Goal: Book appointment/travel/reservation

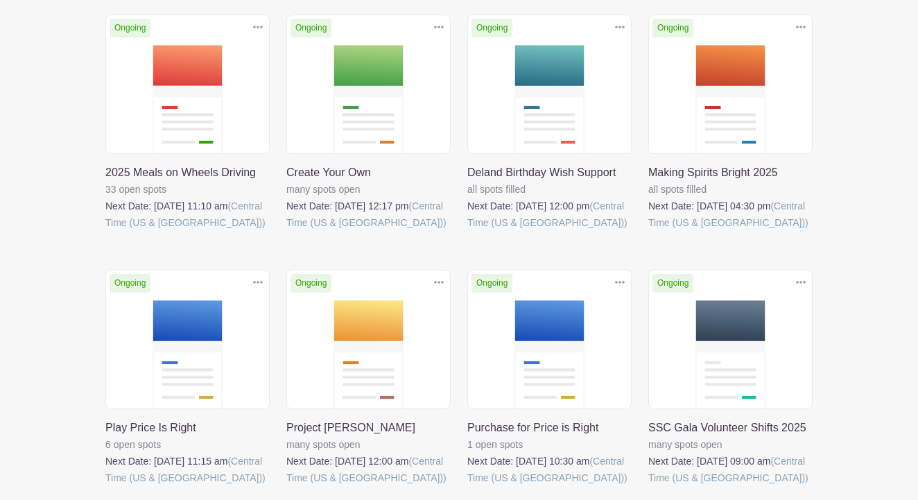
scroll to position [346, 0]
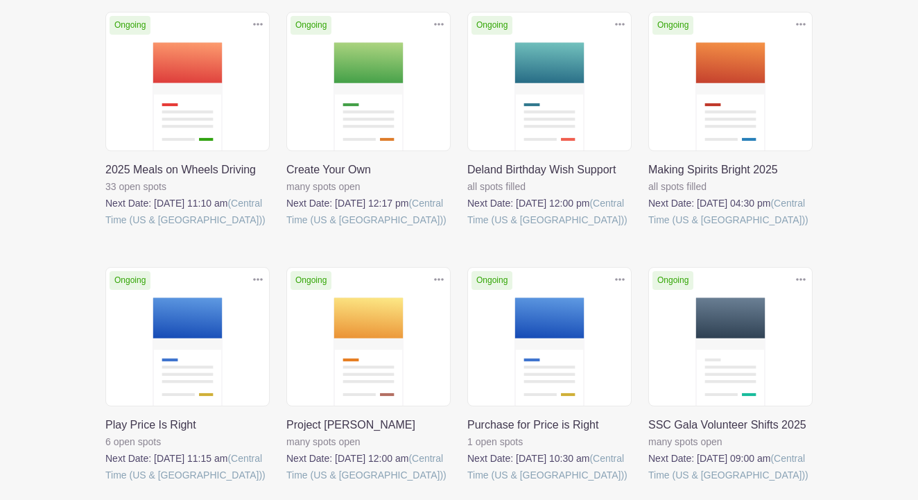
click at [467, 483] on link at bounding box center [467, 483] width 0 height 0
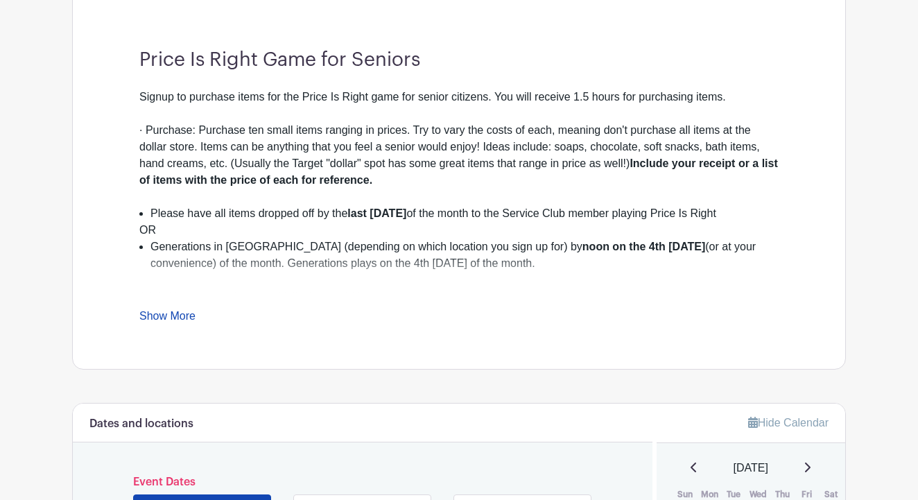
scroll to position [383, 0]
click at [188, 314] on link "Show More" at bounding box center [167, 316] width 56 height 17
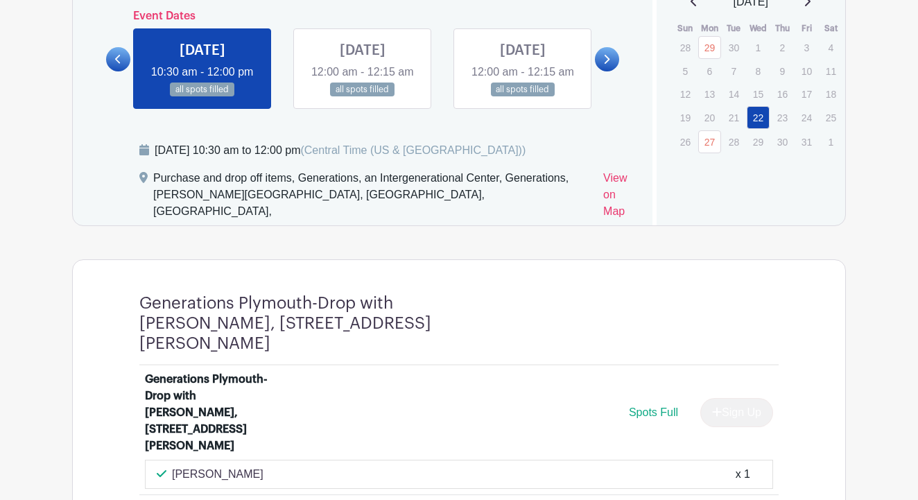
scroll to position [877, 0]
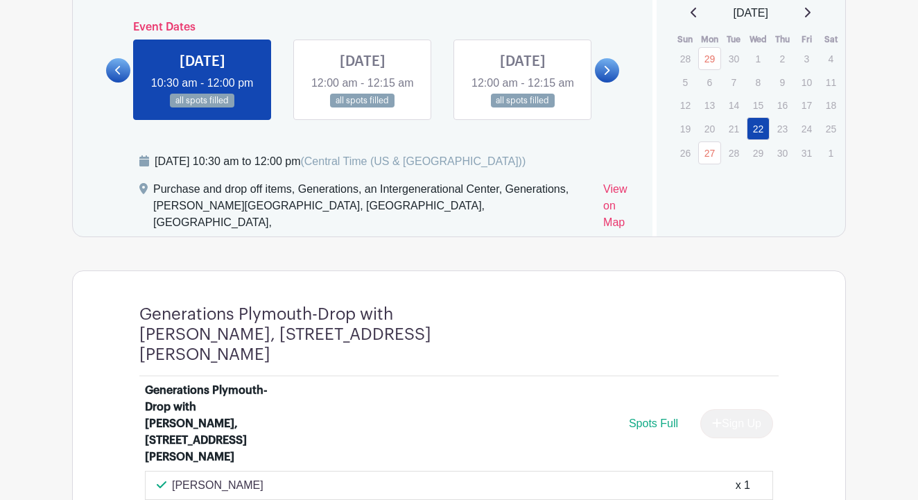
click at [362, 108] on link at bounding box center [362, 108] width 0 height 0
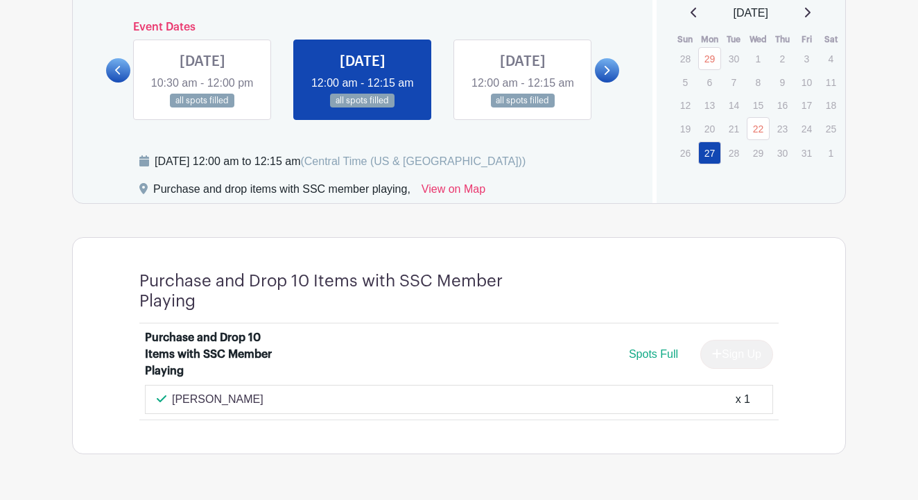
click at [202, 108] on link at bounding box center [202, 108] width 0 height 0
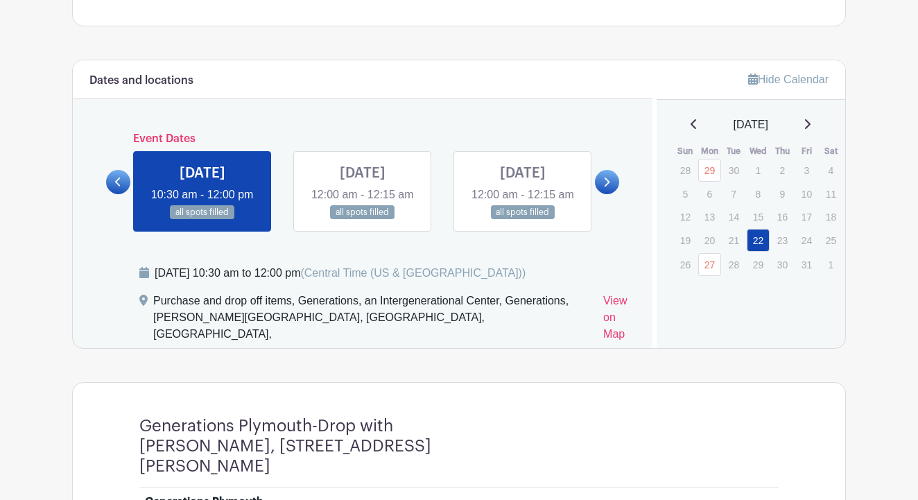
scroll to position [772, 0]
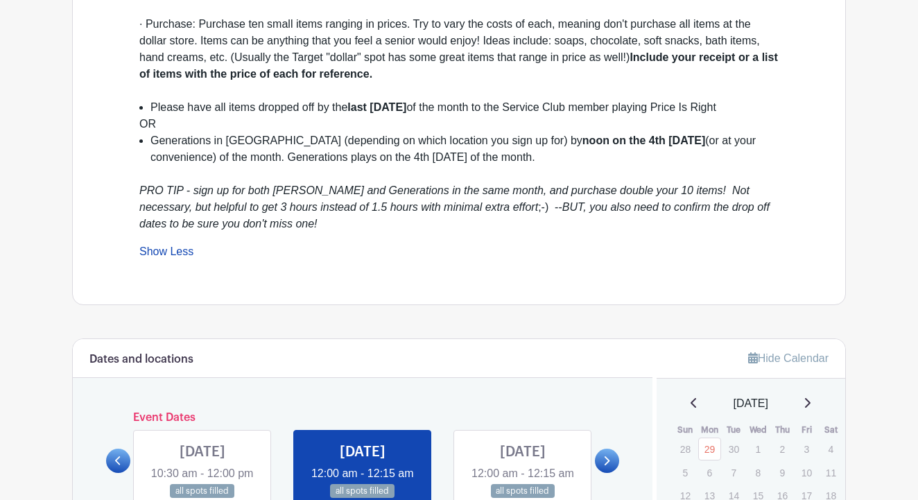
scroll to position [487, 0]
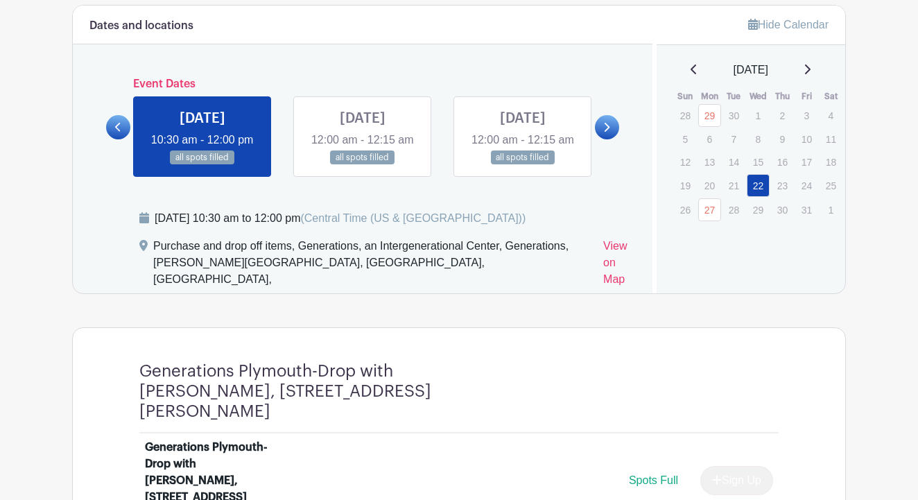
scroll to position [877, 0]
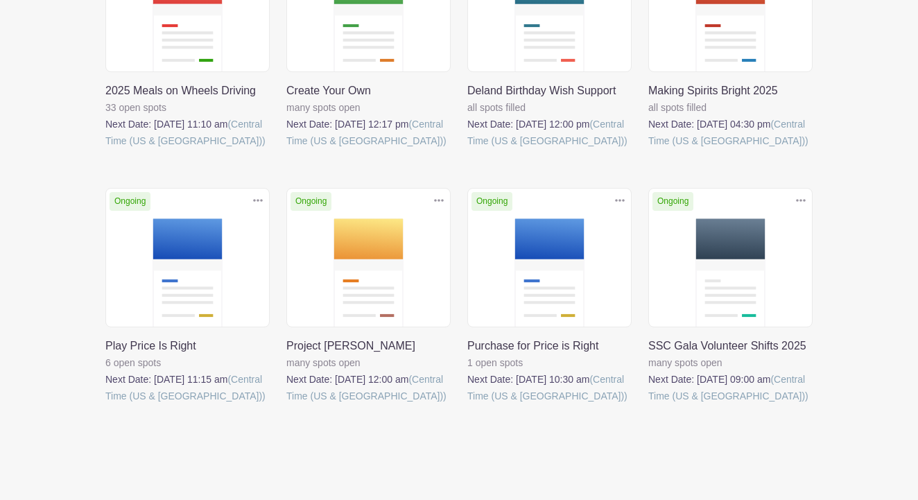
scroll to position [427, 0]
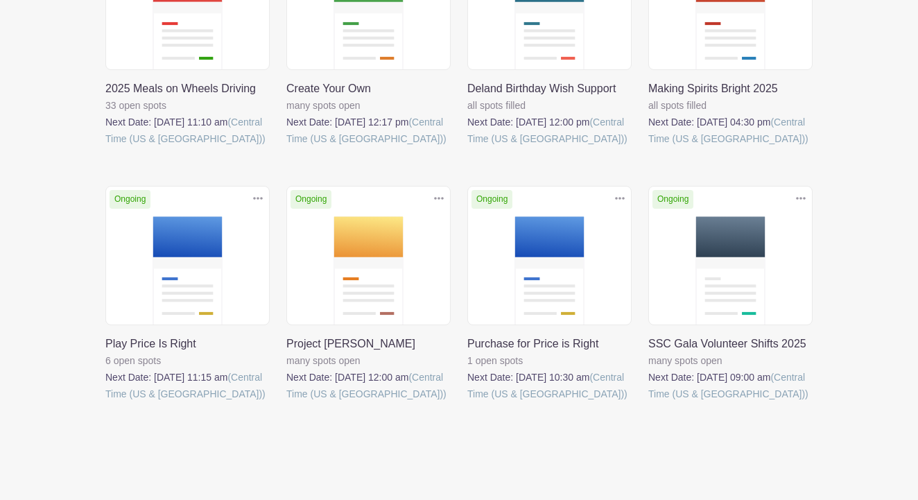
click at [105, 402] on link at bounding box center [105, 402] width 0 height 0
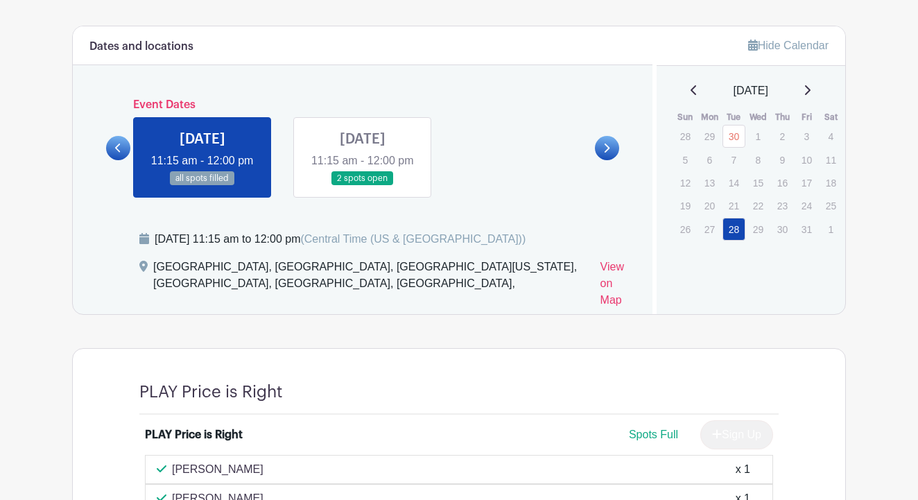
scroll to position [676, 0]
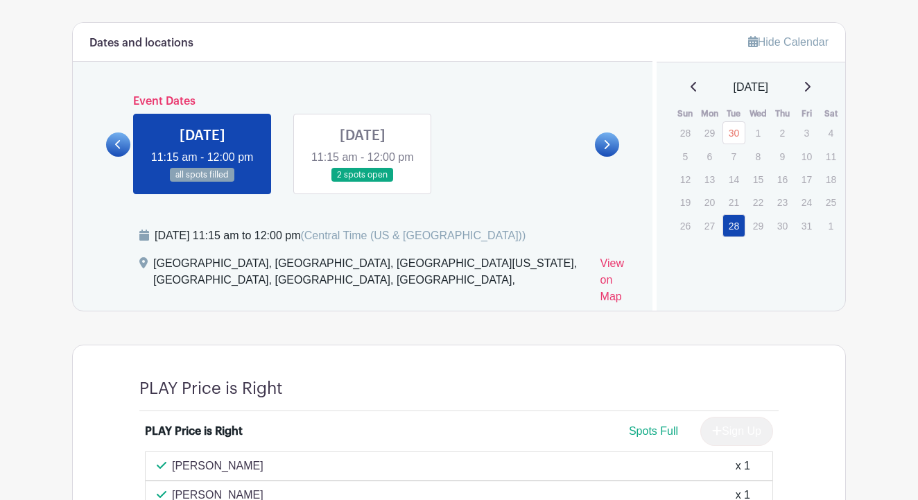
click at [603, 150] on icon at bounding box center [606, 144] width 6 height 10
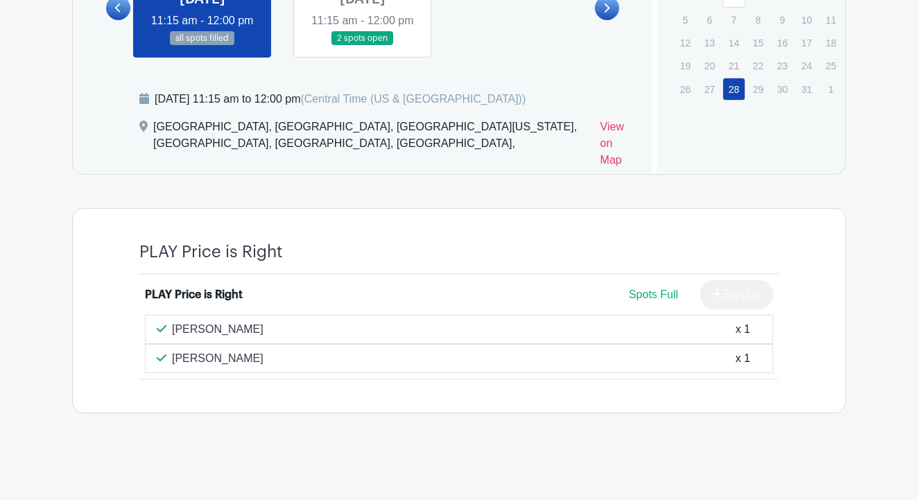
scroll to position [815, 0]
click at [362, 46] on link at bounding box center [362, 46] width 0 height 0
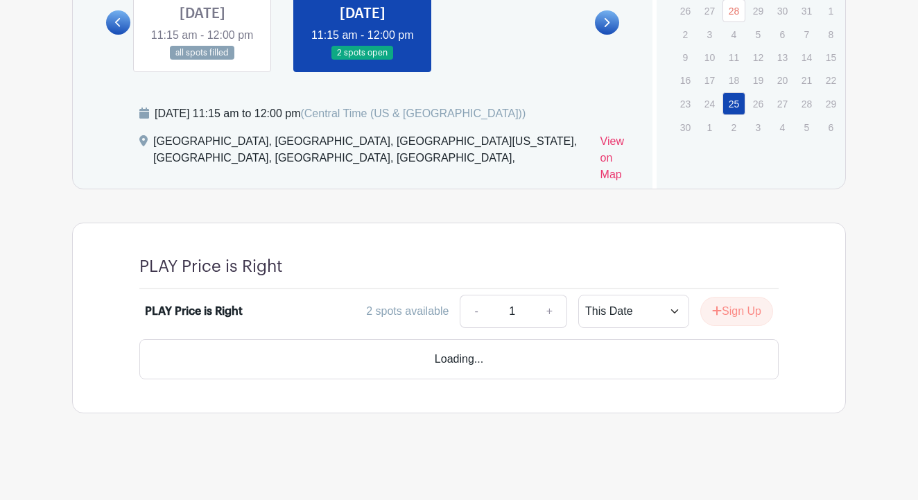
scroll to position [761, 0]
